Goal: Information Seeking & Learning: Check status

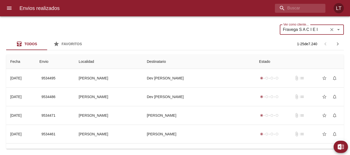
click at [333, 29] on icon "Limpiar" at bounding box center [331, 29] width 5 height 5
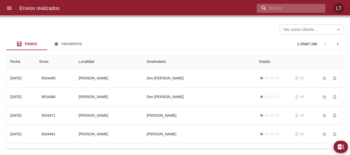
click at [302, 7] on input "buscar" at bounding box center [287, 8] width 60 height 9
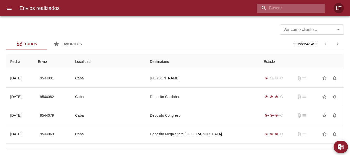
paste input "9364149"
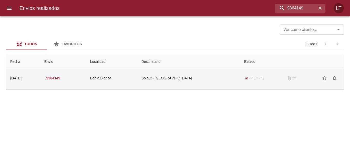
click at [158, 84] on td "Solaut - Bahia Blanca" at bounding box center [188, 78] width 103 height 18
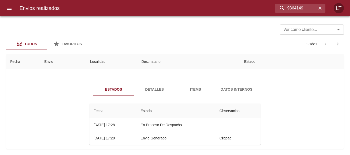
scroll to position [19, 0]
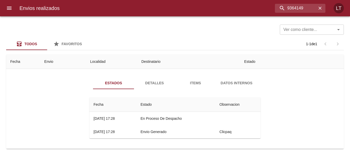
click at [132, 77] on div "Estados Detalles Items Datos Internos Fecha Estado Observacion 04/07 04/07/2025…" at bounding box center [174, 110] width 329 height 78
click at [150, 88] on button "Detalles" at bounding box center [154, 83] width 41 height 12
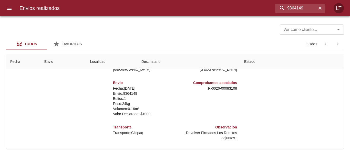
scroll to position [0, 0]
click at [227, 90] on p "R - 0026 - 00083108" at bounding box center [207, 89] width 60 height 5
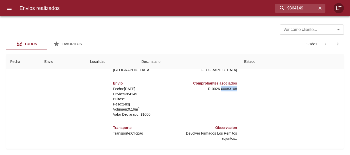
click at [227, 90] on p "R - 0026 - 00083108" at bounding box center [207, 89] width 60 height 5
copy p "00083108"
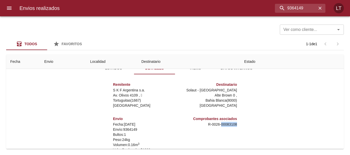
scroll to position [72, 0]
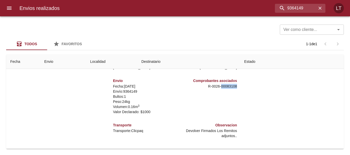
copy p "00083108"
click at [290, 11] on input "9364149" at bounding box center [287, 8] width 60 height 9
paste input "00083108"
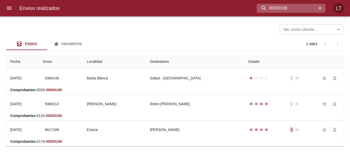
scroll to position [0, 0]
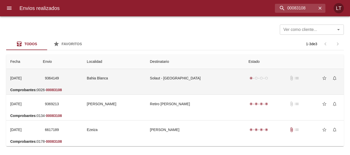
click at [196, 78] on td "Solaut - Bahia Blanca" at bounding box center [195, 78] width 99 height 18
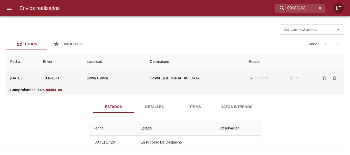
click at [114, 82] on td "Bahia Blanca" at bounding box center [114, 78] width 63 height 18
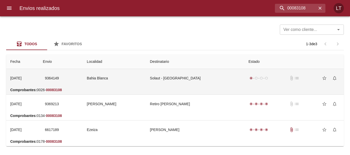
click at [114, 82] on td "Bahia Blanca" at bounding box center [114, 78] width 63 height 18
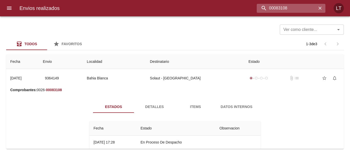
click at [287, 7] on input "00083108" at bounding box center [287, 8] width 60 height 9
paste input "Andrada Analia Ivonne"
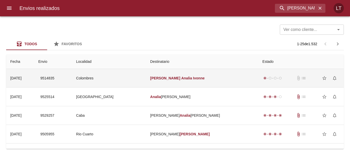
click at [217, 79] on td "Andrada Analia Ivonne" at bounding box center [202, 78] width 112 height 18
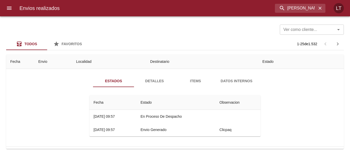
scroll to position [26, 0]
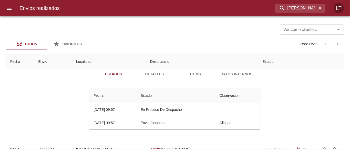
click at [36, 105] on div "Estados Detalles Items Datos Internos Fecha Estado Observacion 19/08 19/08/2025…" at bounding box center [174, 101] width 329 height 78
click at [292, 11] on input "Andrada Analia Ivonne" at bounding box center [287, 8] width 60 height 9
paste input "9364149"
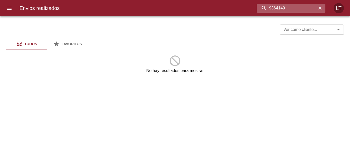
click at [266, 10] on input "9364149" at bounding box center [287, 8] width 60 height 9
type input "9364149"
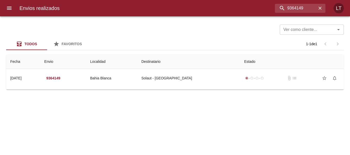
click at [224, 66] on th "Destinatario" at bounding box center [188, 62] width 103 height 15
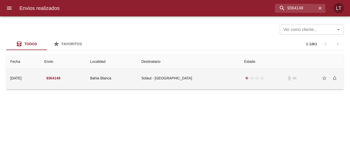
click at [224, 73] on td "Solaut - Bahia Blanca" at bounding box center [188, 78] width 103 height 18
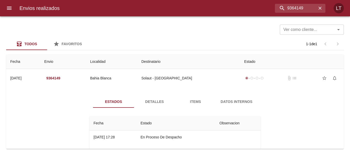
click at [143, 105] on span "Detalles" at bounding box center [154, 102] width 35 height 6
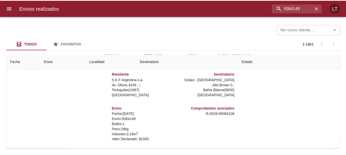
scroll to position [46, 0]
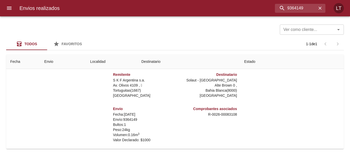
click at [225, 116] on p "R - 0026 - 00083108" at bounding box center [207, 114] width 60 height 5
copy p "00083108"
click at [16, 13] on div "Envios realizados 9364149 LT" at bounding box center [175, 8] width 350 height 16
click at [12, 9] on icon "menu" at bounding box center [9, 8] width 6 height 6
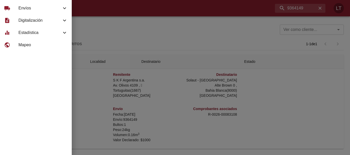
click at [33, 24] on div "description Digitalización" at bounding box center [36, 20] width 72 height 12
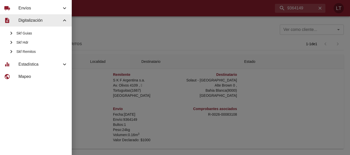
click at [29, 32] on span "Skf Guias" at bounding box center [41, 33] width 51 height 5
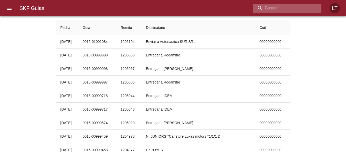
click at [293, 11] on input "buscar" at bounding box center [283, 8] width 60 height 9
paste input "00083108"
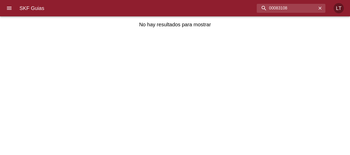
drag, startPoint x: 271, startPoint y: 7, endPoint x: 237, endPoint y: 7, distance: 34.3
click at [237, 7] on div "00083108" at bounding box center [186, 8] width 277 height 9
type input "83108"
click at [9, 8] on icon "menu" at bounding box center [9, 8] width 5 height 3
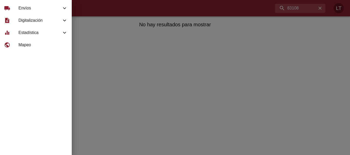
click at [32, 25] on div "description Digitalización" at bounding box center [36, 20] width 72 height 12
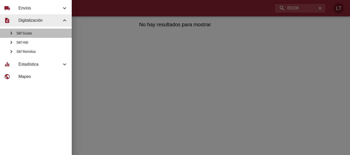
click at [29, 33] on span "Skf Guias" at bounding box center [41, 33] width 51 height 5
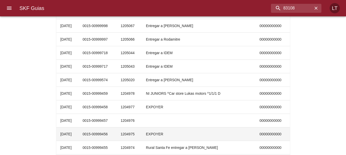
scroll to position [77, 0]
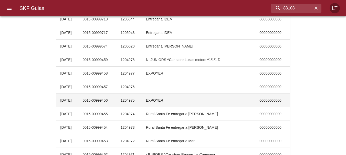
click at [114, 97] on td "0015-00999456" at bounding box center [97, 100] width 38 height 13
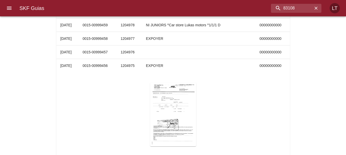
scroll to position [102, 0]
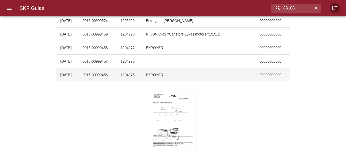
click at [116, 76] on td "0015-00999456" at bounding box center [97, 74] width 38 height 13
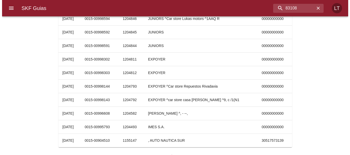
scroll to position [26, 0]
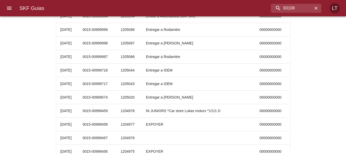
click at [8, 9] on icon "menu" at bounding box center [9, 8] width 5 height 3
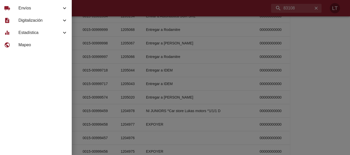
click at [30, 35] on span "Estadística" at bounding box center [39, 33] width 43 height 6
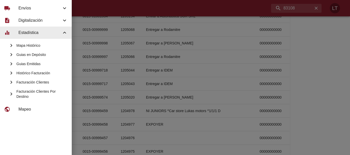
click at [32, 61] on div "Guias Emitidas" at bounding box center [36, 63] width 72 height 9
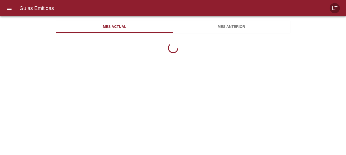
scroll to position [167, 234]
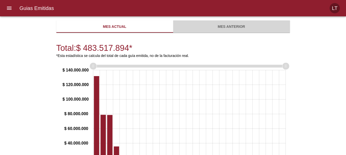
click at [214, 30] on button "Mes anterior" at bounding box center [231, 26] width 117 height 12
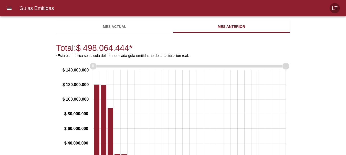
click at [127, 29] on span "Mes actual" at bounding box center [114, 27] width 111 height 6
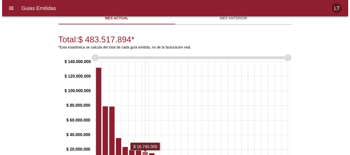
scroll to position [0, 0]
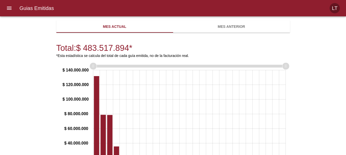
click at [7, 10] on icon "menu" at bounding box center [9, 8] width 5 height 3
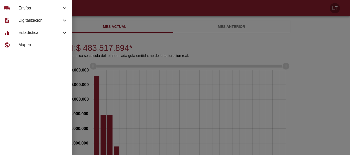
click at [21, 8] on span "Envíos" at bounding box center [39, 8] width 43 height 6
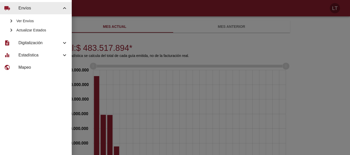
click at [20, 18] on span "Ver Envíos" at bounding box center [41, 20] width 51 height 5
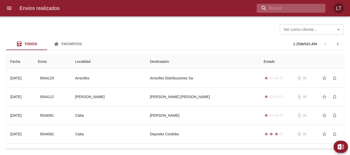
click at [295, 11] on input "buscar" at bounding box center [287, 8] width 60 height 9
paste input "9409899"
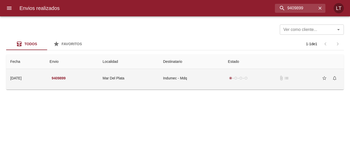
click at [159, 74] on td "Mar Del Plata" at bounding box center [129, 78] width 60 height 18
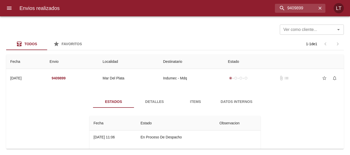
click at [150, 98] on button "Detalles" at bounding box center [154, 102] width 41 height 12
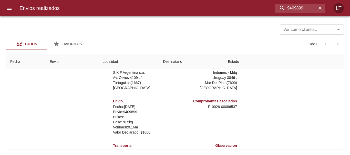
scroll to position [72, 0]
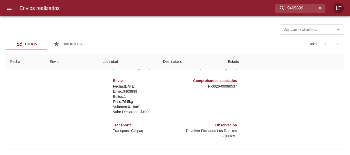
click at [229, 86] on p "R - 0026 - 00086537" at bounding box center [207, 86] width 60 height 5
copy p "00086537"
click at [297, 9] on input "9409899" at bounding box center [287, 8] width 60 height 9
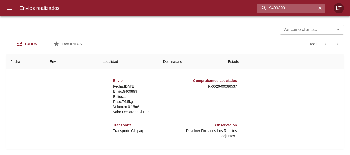
click at [297, 9] on input "9409899" at bounding box center [287, 8] width 60 height 9
paste input "00086537"
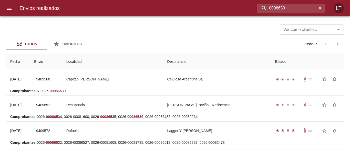
scroll to position [0, 0]
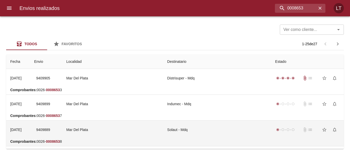
click at [178, 132] on td "Solaut - Mdq" at bounding box center [217, 130] width 108 height 18
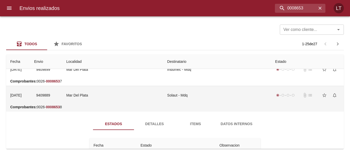
scroll to position [26, 0]
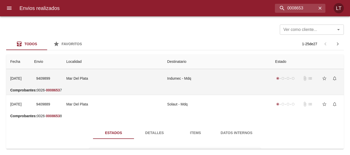
click at [166, 84] on td "Indumec - Mdq" at bounding box center [217, 78] width 108 height 18
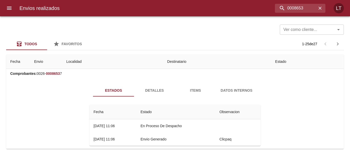
scroll to position [51, 0]
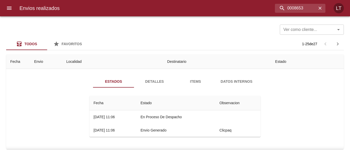
click at [153, 87] on button "Detalles" at bounding box center [154, 82] width 41 height 12
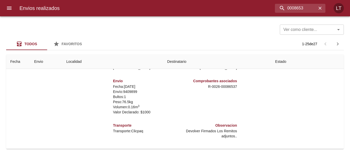
scroll to position [154, 0]
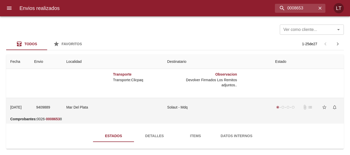
click at [280, 115] on td "radio_button_checked radio_button_unchecked radio_button_unchecked radio_button…" at bounding box center [307, 107] width 73 height 18
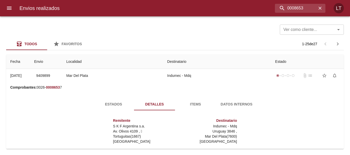
scroll to position [26, 0]
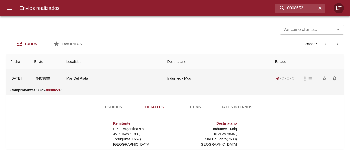
click at [271, 87] on td "radio_button_checked radio_button_unchecked radio_button_unchecked radio_button…" at bounding box center [307, 78] width 73 height 18
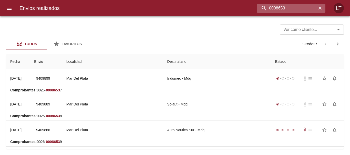
click at [302, 7] on input "0008653" at bounding box center [287, 8] width 60 height 9
type input "86633"
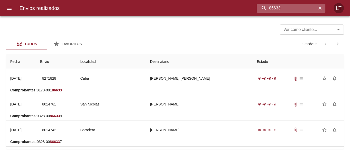
scroll to position [0, 0]
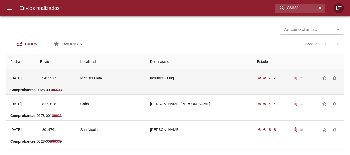
click at [209, 81] on td "Indumec - Mdq" at bounding box center [199, 78] width 107 height 18
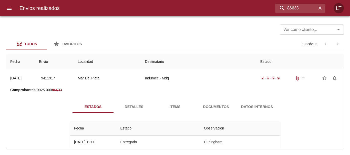
click at [133, 109] on span "Detalles" at bounding box center [134, 107] width 35 height 6
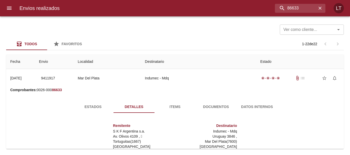
click at [211, 107] on span "Documentos" at bounding box center [216, 107] width 35 height 6
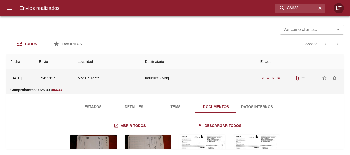
click at [210, 83] on td "Indumec - Mdq" at bounding box center [198, 78] width 115 height 18
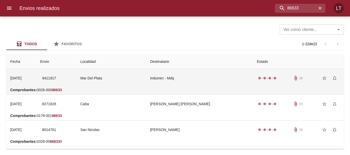
click at [143, 78] on td "Mar Del Plata" at bounding box center [111, 78] width 70 height 18
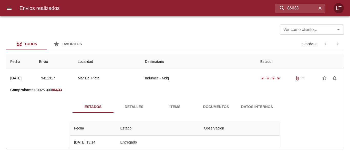
click at [125, 110] on span "Detalles" at bounding box center [134, 107] width 35 height 6
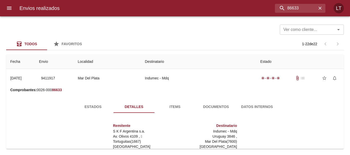
click at [7, 8] on icon "menu" at bounding box center [9, 8] width 5 height 3
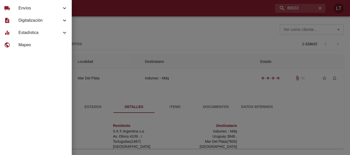
click at [33, 22] on span "Digitalización" at bounding box center [39, 20] width 43 height 6
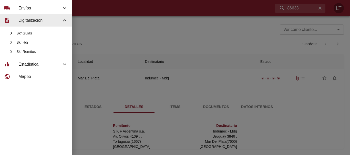
click at [39, 68] on div "equalizer Estadística" at bounding box center [36, 64] width 72 height 12
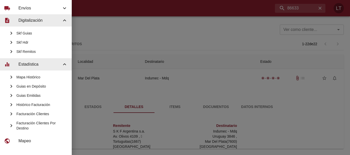
click at [42, 94] on span "Guias Emitidas" at bounding box center [41, 95] width 51 height 5
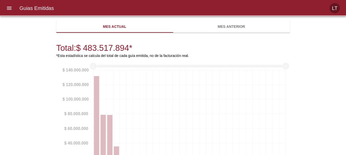
scroll to position [167, 234]
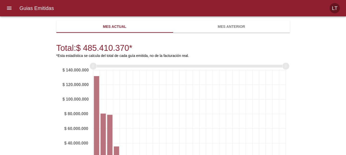
scroll to position [167, 234]
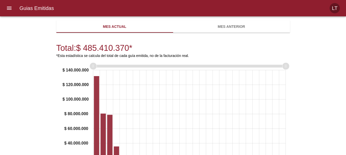
click at [236, 31] on button "Mes anterior" at bounding box center [231, 26] width 117 height 12
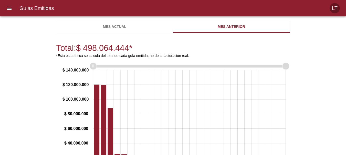
click at [113, 35] on div "Guias Emitidas Mes actual Mes anterior Total: $ 498.064.444 * *Esta estadística…" at bounding box center [173, 122] width 246 height 204
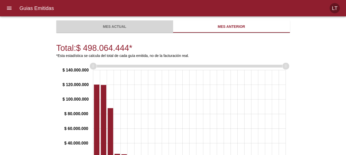
click at [109, 31] on button "Mes actual" at bounding box center [114, 26] width 117 height 12
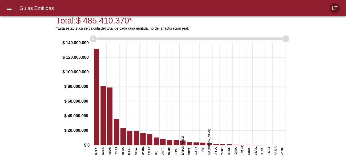
scroll to position [0, 0]
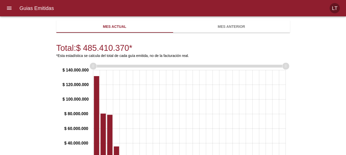
click at [203, 34] on div "Guias Emitidas Mes actual Mes anterior Total: $ 485.410.370 * *Esta estadística…" at bounding box center [173, 122] width 246 height 204
click at [202, 28] on span "Mes anterior" at bounding box center [231, 27] width 111 height 6
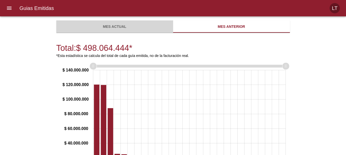
click at [155, 26] on span "Mes actual" at bounding box center [114, 27] width 111 height 6
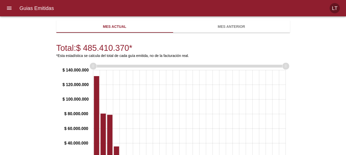
click at [251, 30] on button "Mes anterior" at bounding box center [231, 26] width 117 height 12
